Goal: Task Accomplishment & Management: Manage account settings

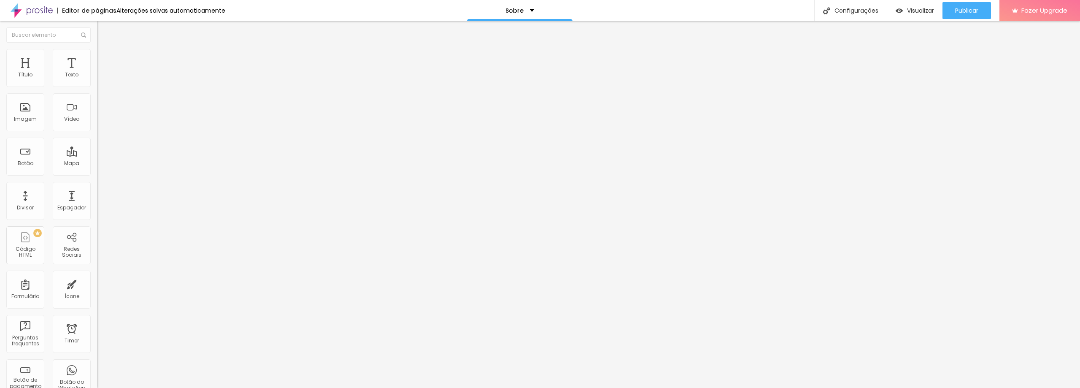
click at [97, 73] on span "Trocar imagem" at bounding box center [120, 68] width 46 height 7
click at [97, 85] on input "text" at bounding box center [147, 81] width 101 height 8
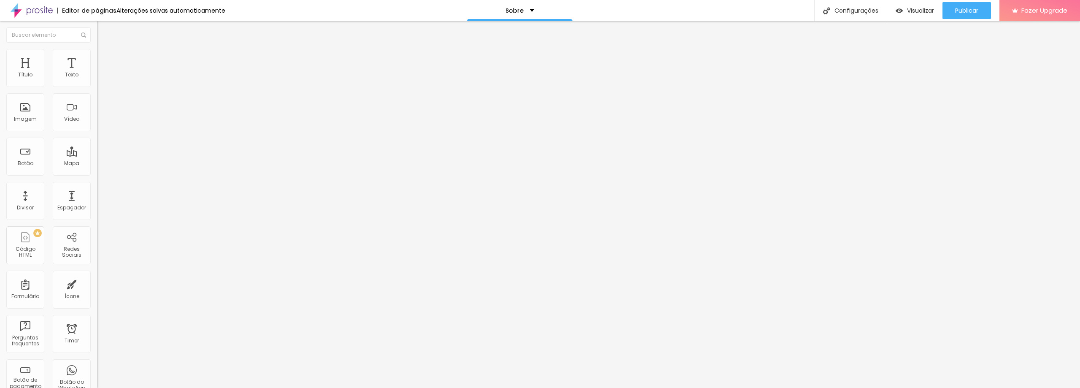
click at [97, 52] on img at bounding box center [101, 53] width 8 height 8
click at [97, 57] on img at bounding box center [101, 61] width 8 height 8
click at [97, 54] on img at bounding box center [101, 53] width 8 height 8
type input "95"
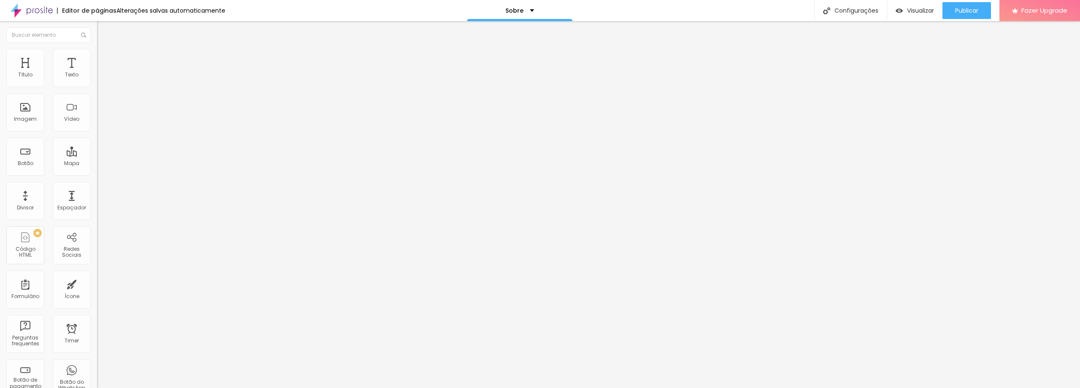
type input "90"
type input "85"
type input "80"
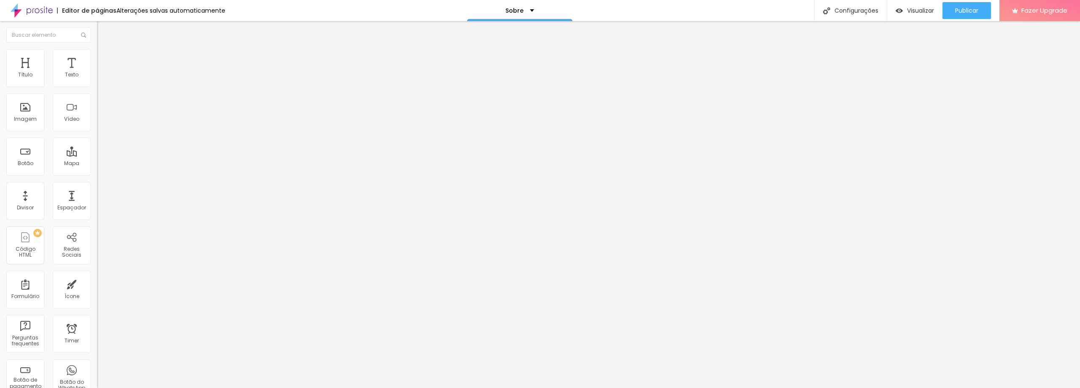
drag, startPoint x: 83, startPoint y: 89, endPoint x: 69, endPoint y: 88, distance: 14.0
type input "80"
click at [97, 86] on input "range" at bounding box center [124, 83] width 54 height 7
click at [97, 57] on li "Avançado" at bounding box center [145, 61] width 97 height 8
click at [97, 78] on div "Facebook" at bounding box center [145, 124] width 97 height 116
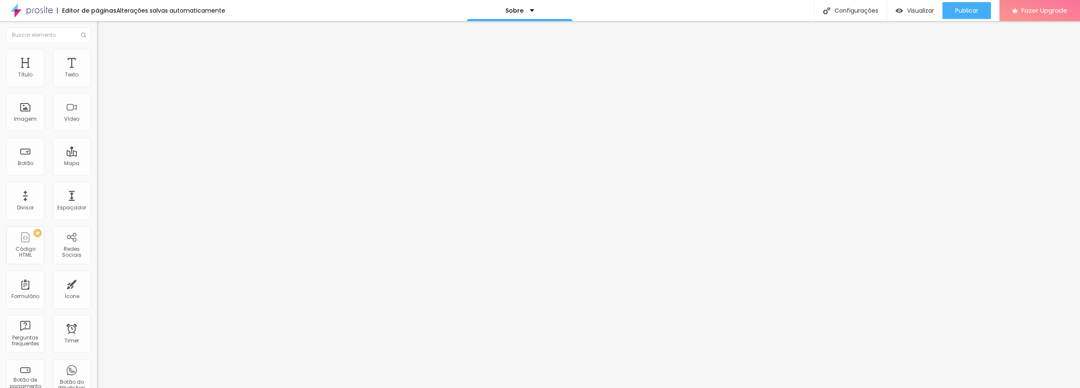
click at [97, 175] on img at bounding box center [100, 178] width 6 height 6
click at [97, 170] on div "Instagram" at bounding box center [145, 172] width 97 height 5
click at [97, 287] on input "https://" at bounding box center [147, 291] width 101 height 8
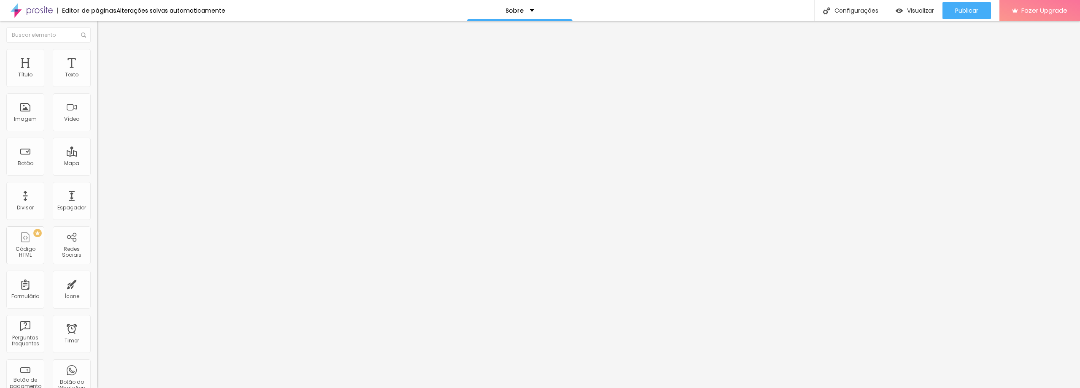
paste input "[URL][DOMAIN_NAME]"
type input "[URL][DOMAIN_NAME]"
click at [97, 342] on img at bounding box center [100, 345] width 6 height 6
click at [97, 335] on img at bounding box center [100, 338] width 6 height 6
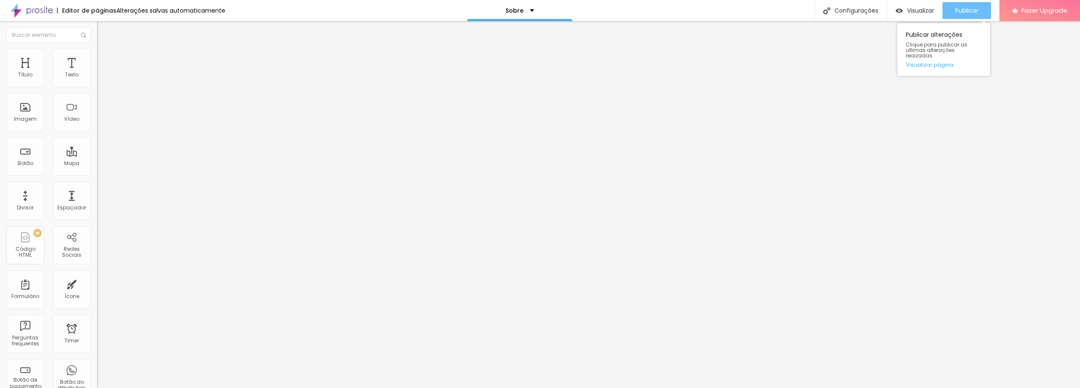
click at [979, 8] on button "Publicar" at bounding box center [966, 10] width 48 height 17
click at [97, 81] on div "Instagram Rede social Instagram Endereço URL [URL][DOMAIN_NAME] Abrir em uma no…" at bounding box center [145, 194] width 97 height 256
click at [966, 9] on span "Publicar" at bounding box center [966, 10] width 23 height 7
click at [909, 9] on span "Visualizar" at bounding box center [912, 10] width 27 height 7
click at [103, 30] on img "button" at bounding box center [106, 30] width 7 height 7
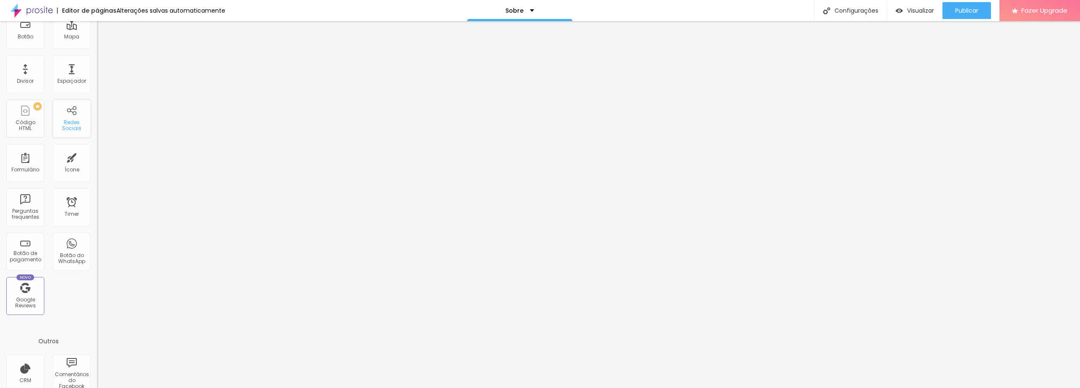
scroll to position [182, 0]
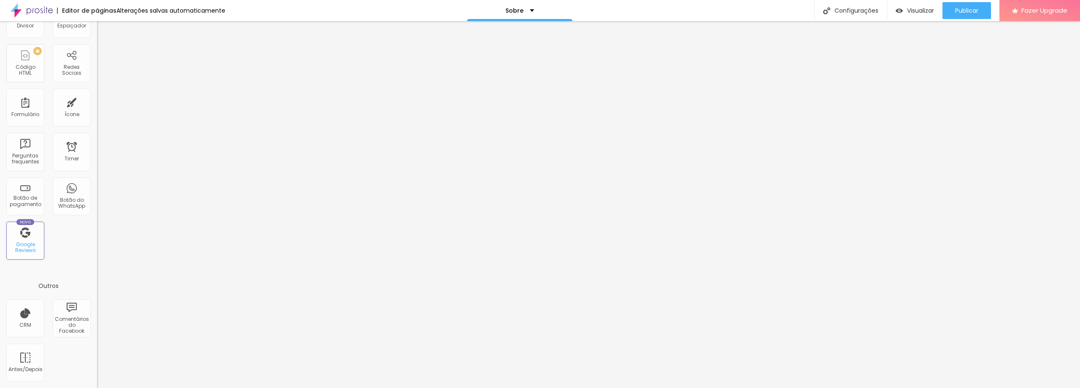
click at [25, 243] on div "Google Reviews" at bounding box center [24, 247] width 33 height 12
click at [27, 229] on div "Novo Google Reviews" at bounding box center [25, 240] width 38 height 38
click at [35, 239] on div "Novo Google Reviews" at bounding box center [25, 240] width 38 height 38
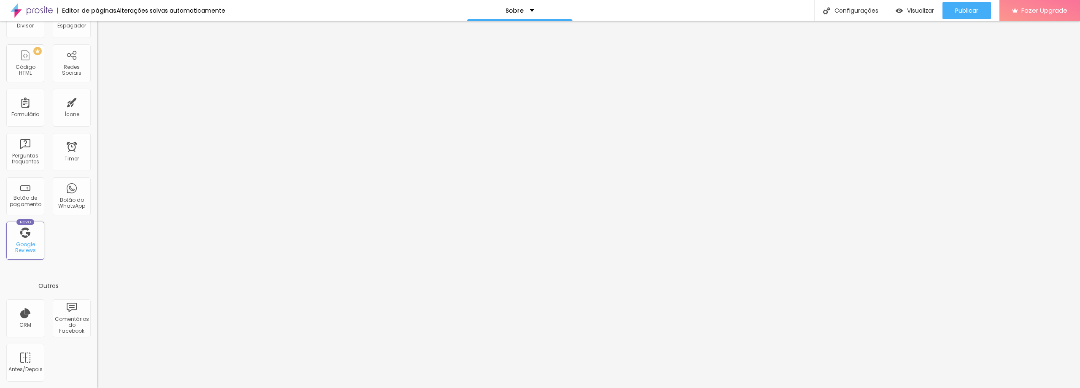
click at [31, 243] on div "Google Reviews" at bounding box center [24, 247] width 33 height 12
click at [21, 317] on div "CRM" at bounding box center [25, 318] width 38 height 38
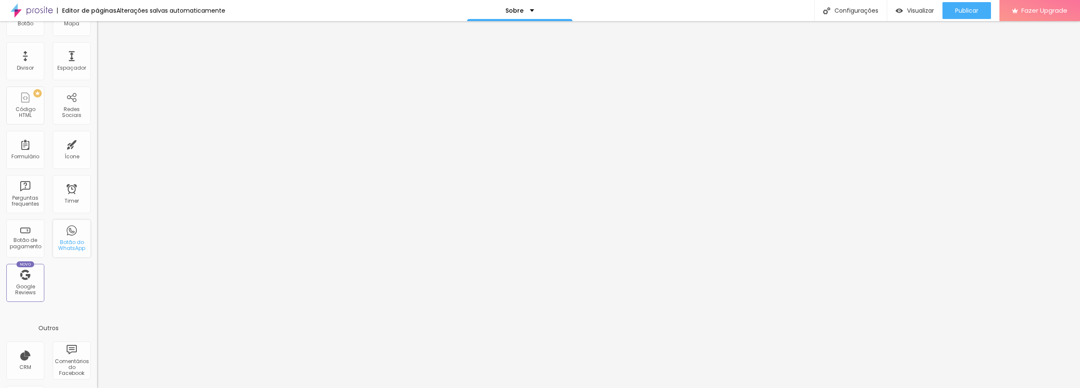
click at [70, 242] on div "Botão do WhatsApp" at bounding box center [71, 245] width 33 height 12
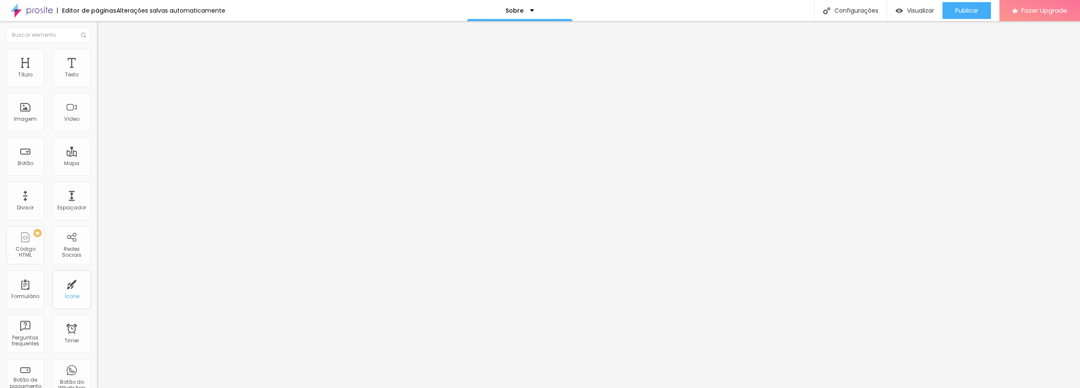
scroll to position [169, 0]
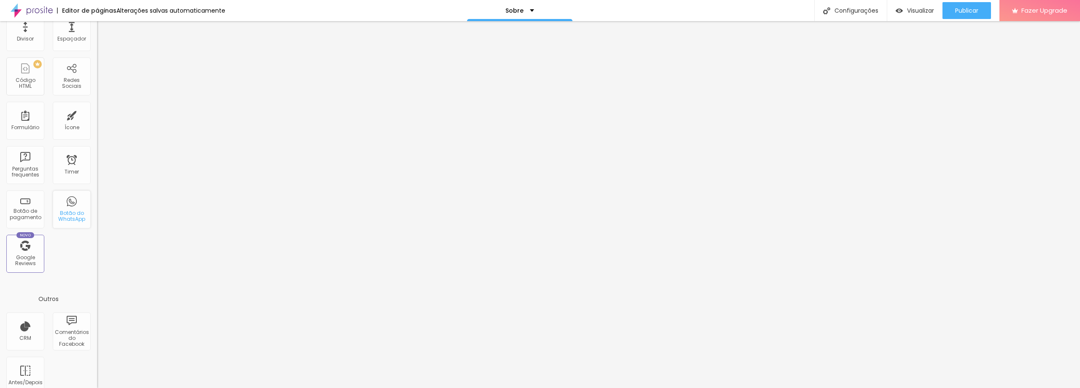
click at [73, 213] on div "Botão do WhatsApp" at bounding box center [71, 216] width 33 height 12
click at [31, 216] on div "Botão de pagamento" at bounding box center [24, 214] width 33 height 12
click at [840, 11] on div "Configurações" at bounding box center [850, 10] width 73 height 21
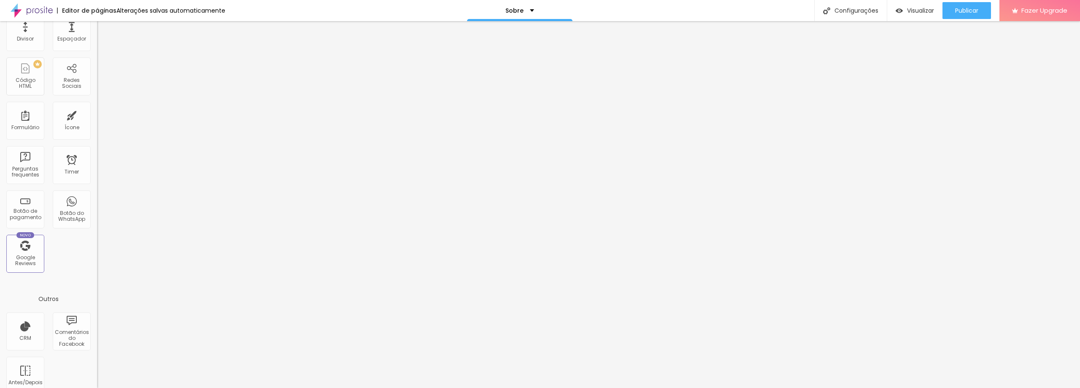
drag, startPoint x: 603, startPoint y: 282, endPoint x: 365, endPoint y: 282, distance: 237.8
paste textarea "[URL][DOMAIN_NAME]"
type textarea "h"
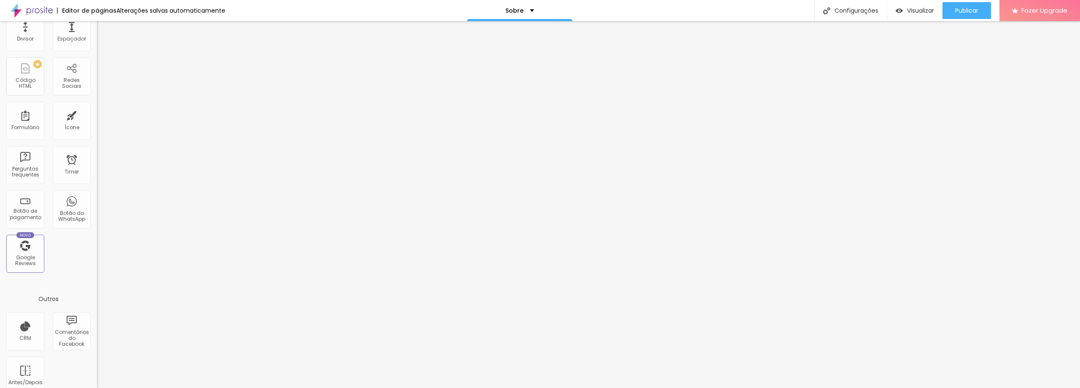
drag, startPoint x: 572, startPoint y: 237, endPoint x: 248, endPoint y: 238, distance: 323.9
type input "Babi Cunha Fotógrafa"
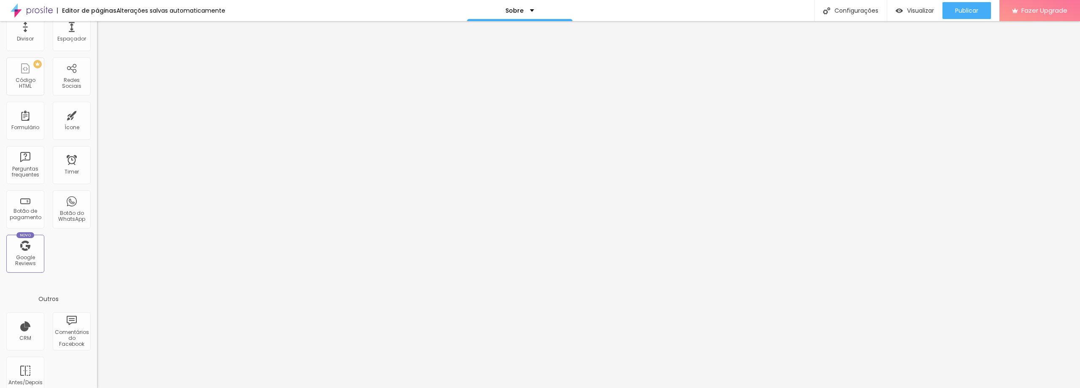
paste textarea "Há 12 anos fotografando memórias Espera Feliz - MG Quer contar sua história con…"
type textarea "Há 12 anos fotografando memórias Espera Feliz - MG Quer contar sua história con…"
drag, startPoint x: 603, startPoint y: 183, endPoint x: 353, endPoint y: 180, distance: 249.2
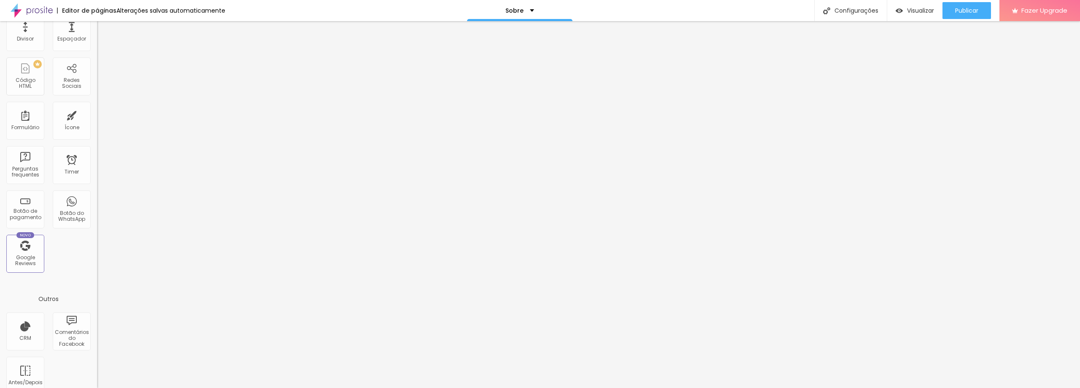
type input "Babi Cunha Fotógrafa"
drag, startPoint x: 587, startPoint y: 310, endPoint x: 427, endPoint y: 270, distance: 165.6
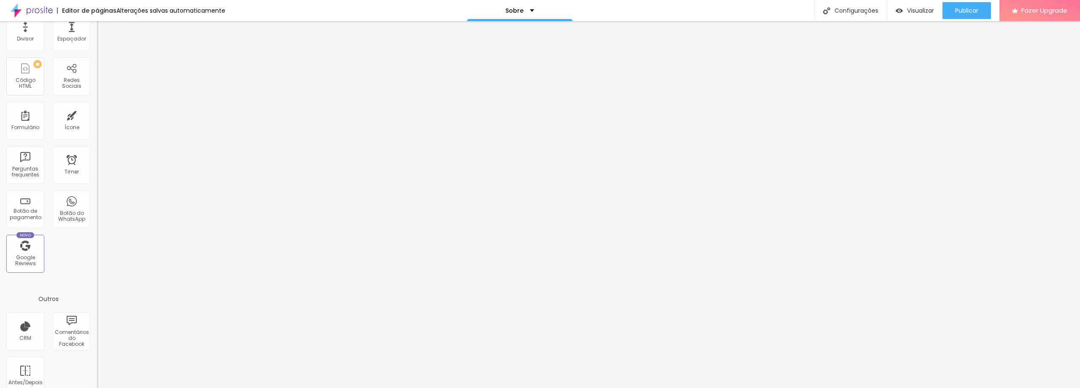
drag, startPoint x: 435, startPoint y: 217, endPoint x: 371, endPoint y: 218, distance: 63.7
paste textarea "Há 12 anos fotografando memórias Espera Feliz - MG Quer contar sua história con…"
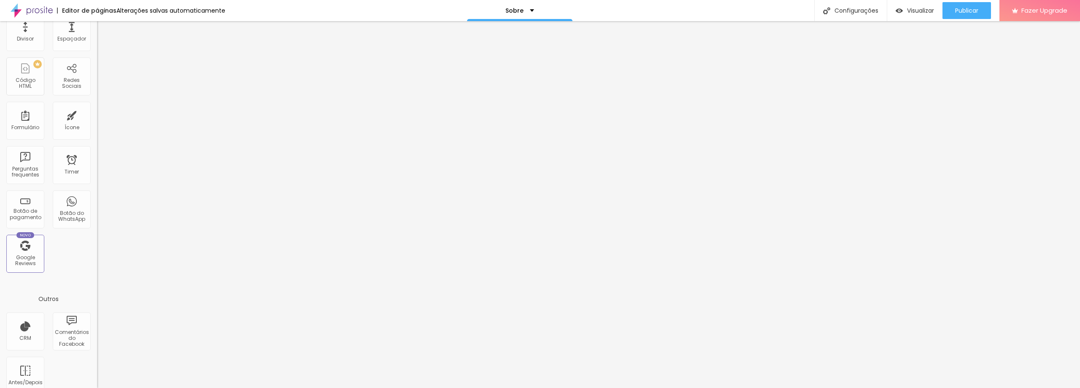
scroll to position [0, 0]
type textarea "Há 12 anos fotografando memórias Espera Feliz - MG Quer contar sua história con…"
drag, startPoint x: 531, startPoint y: 102, endPoint x: 402, endPoint y: 90, distance: 129.6
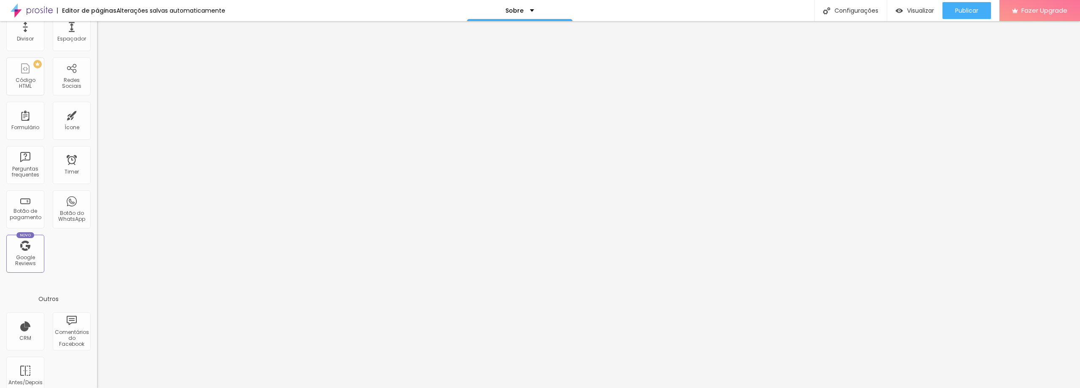
type input "Babi Cunha Fotógrafa"
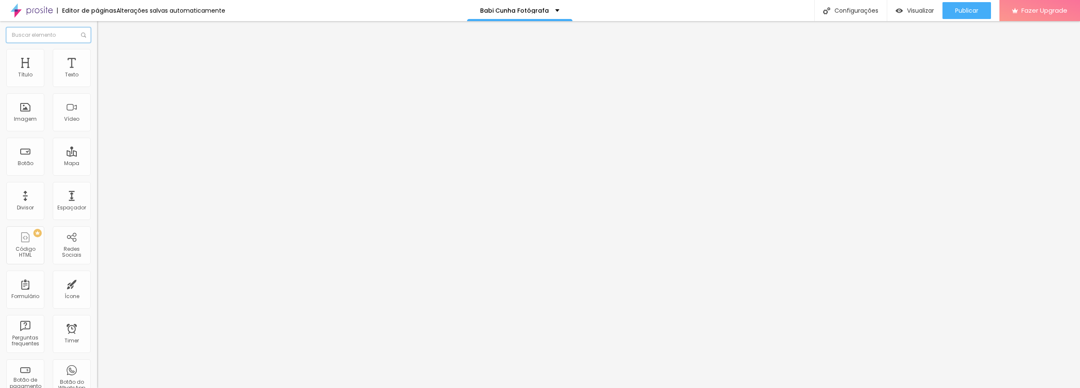
click at [61, 33] on input "text" at bounding box center [48, 34] width 84 height 15
type input "wha"
click at [83, 73] on div "Botão do WhatsApp" at bounding box center [71, 75] width 33 height 12
click at [97, 322] on button "+ Adicionar Icone" at bounding box center [123, 326] width 53 height 8
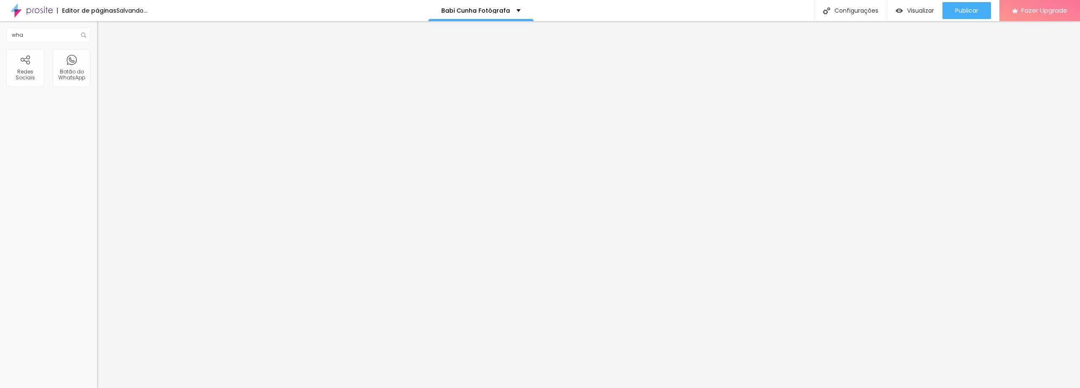
click at [97, 99] on div "Instagram Rede social Instagram Endereço URL [URL][DOMAIN_NAME] Abrir em uma no…" at bounding box center [145, 322] width 97 height 512
click at [97, 103] on div "Instagram Rede social Instagram Endereço URL [URL][DOMAIN_NAME] Abrir em uma no…" at bounding box center [145, 322] width 97 height 512
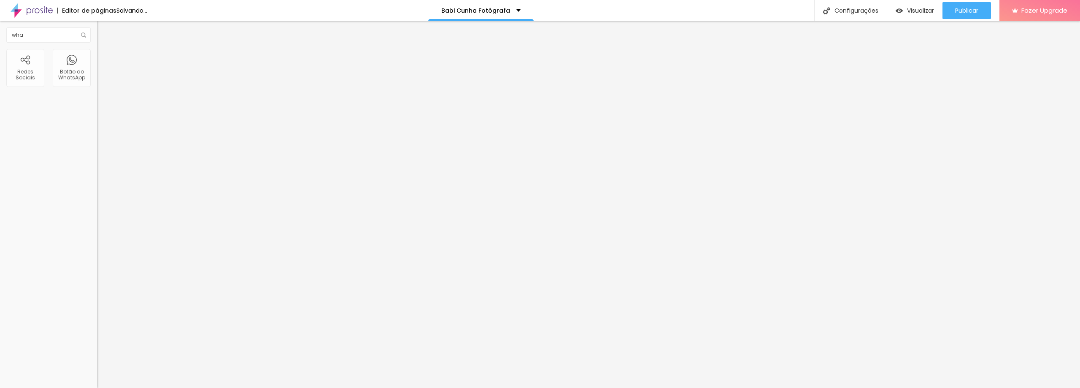
click at [97, 322] on button "+ Adicionar Icone" at bounding box center [123, 326] width 53 height 8
drag, startPoint x: 86, startPoint y: 134, endPoint x: 77, endPoint y: 121, distance: 15.4
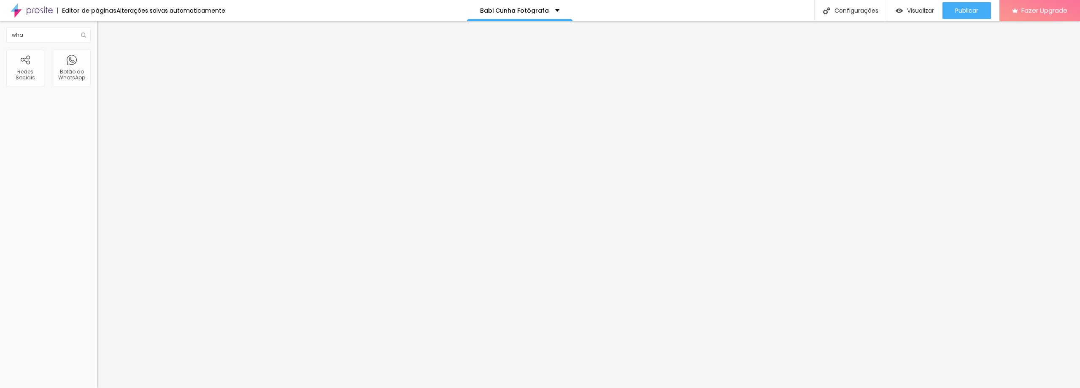
paste input "[URL][DOMAIN_NAME][PHONE_NUMBER]"
type input "https://[URL][DOMAIN_NAME][PHONE_NUMBER]"
click at [967, 7] on span "Publicar" at bounding box center [966, 10] width 23 height 7
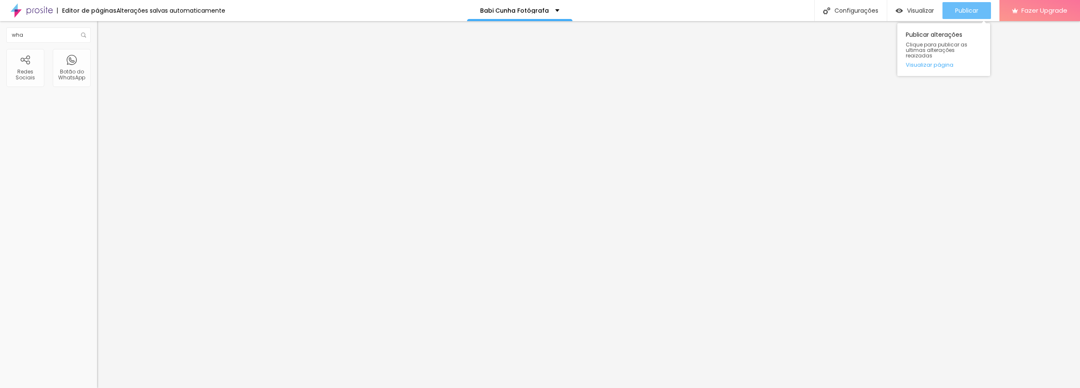
scroll to position [0, 0]
click at [923, 14] on span "Visualizar" at bounding box center [912, 10] width 27 height 7
paste input "[URL][DOMAIN_NAME][PHONE_NUMBER]"
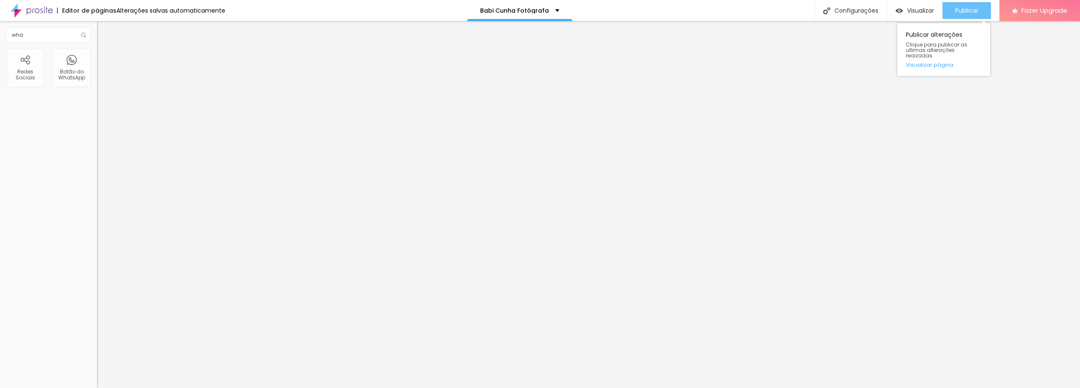
type input "[URL][DOMAIN_NAME][PHONE_NUMBER]"
click at [965, 11] on span "Publicar" at bounding box center [966, 10] width 23 height 7
click at [929, 11] on span "Visualizar" at bounding box center [920, 10] width 27 height 7
click at [97, 57] on li "Avançado" at bounding box center [145, 61] width 97 height 8
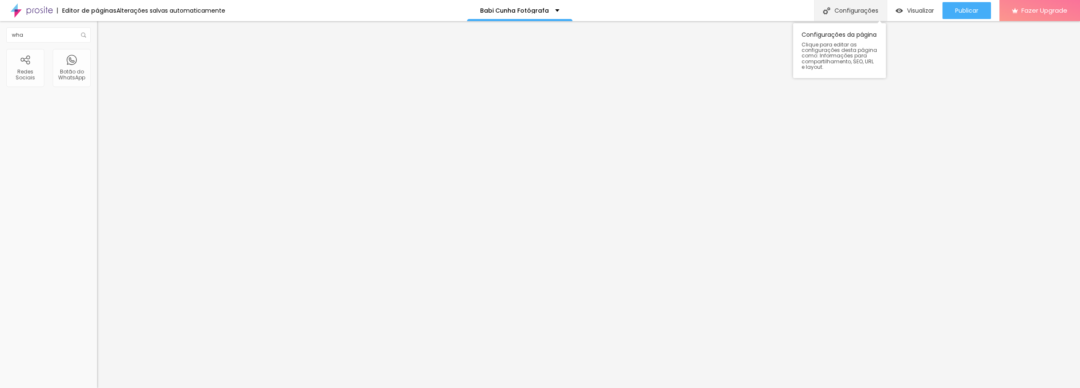
click at [856, 6] on div "Configurações" at bounding box center [850, 10] width 73 height 21
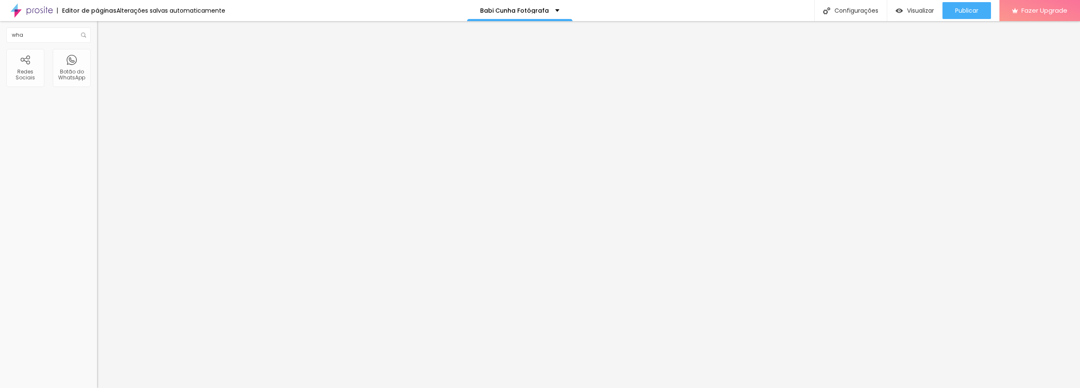
drag, startPoint x: 679, startPoint y: 345, endPoint x: 678, endPoint y: 311, distance: 33.7
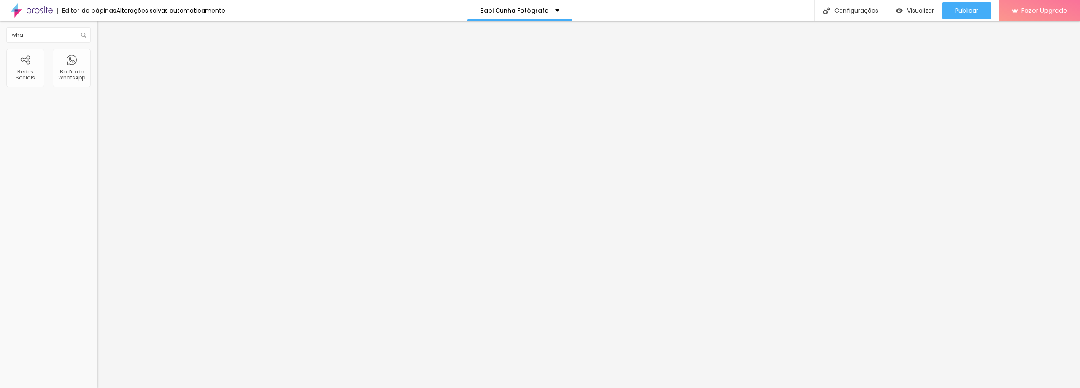
click at [103, 32] on img "button" at bounding box center [106, 30] width 7 height 7
click at [531, 9] on p "Babi Cunha Fotógrafa" at bounding box center [514, 11] width 69 height 6
click at [487, 30] on link "Contato" at bounding box center [472, 26] width 27 height 9
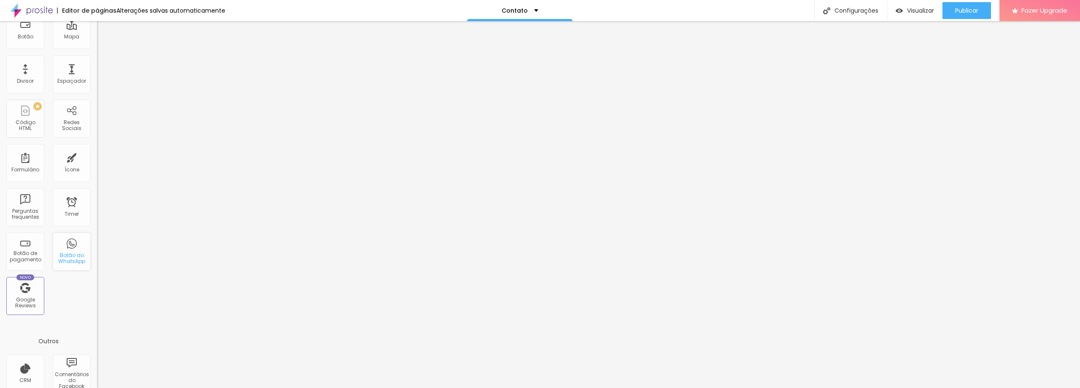
click at [75, 250] on div "Botão do WhatsApp" at bounding box center [72, 251] width 38 height 38
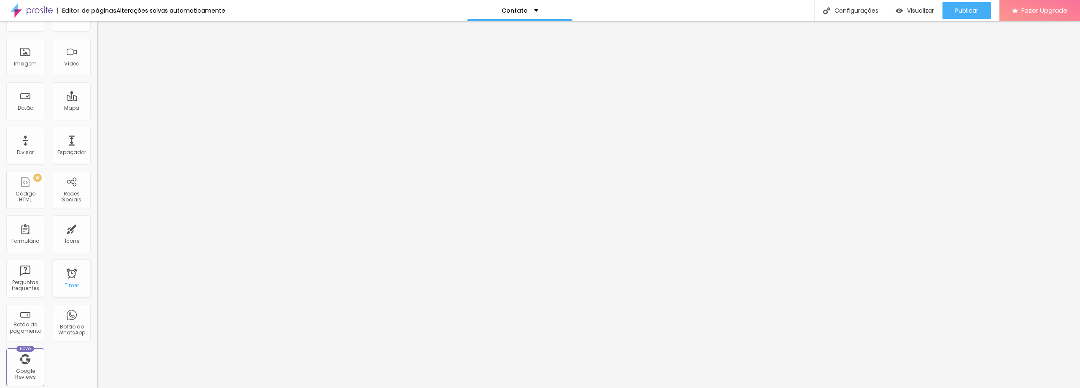
scroll to position [0, 0]
click at [97, 26] on button "Editar Mapa" at bounding box center [145, 30] width 97 height 19
